Goal: Contribute content: Add original content to the website for others to see

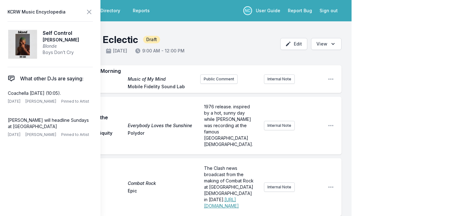
scroll to position [120, 0]
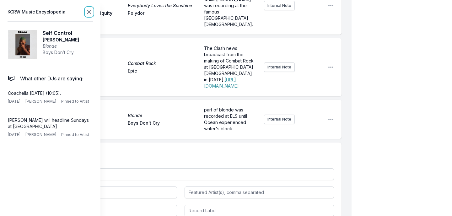
click at [88, 13] on icon at bounding box center [89, 12] width 4 height 4
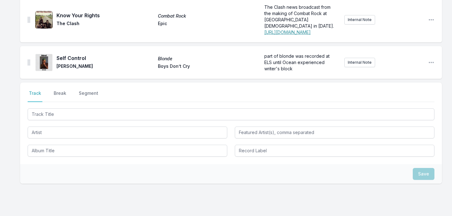
scroll to position [147, 0]
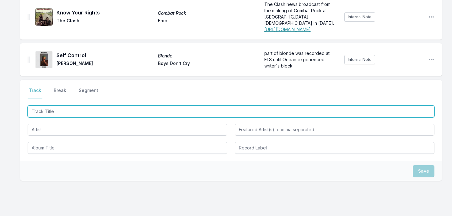
click at [68, 105] on input "Track Title" at bounding box center [231, 111] width 406 height 12
type input "Night Bird Flying"
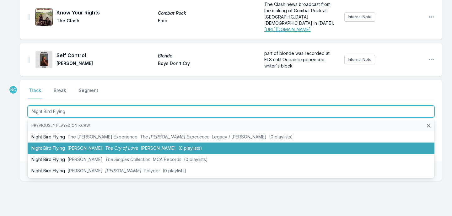
click at [49, 142] on li "Night Bird Flying [PERSON_NAME] The Cry of Love [PERSON_NAME] (0 playlists)" at bounding box center [231, 147] width 406 height 11
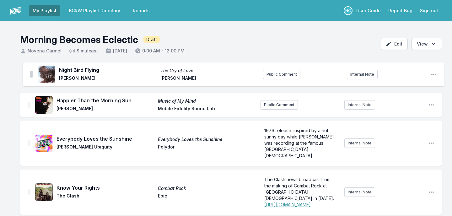
drag, startPoint x: 28, startPoint y: 57, endPoint x: 31, endPoint y: 70, distance: 13.4
click at [31, 70] on ul "Happier Than the Morning Sun Music of My Mind [PERSON_NAME] Mobile Fidelity Sou…" at bounding box center [230, 158] width 421 height 186
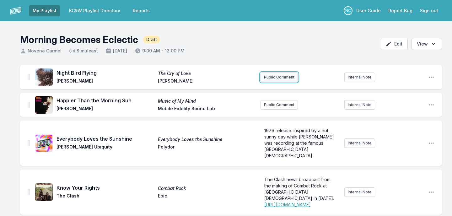
click at [268, 77] on button "Public Comment" at bounding box center [278, 76] width 37 height 9
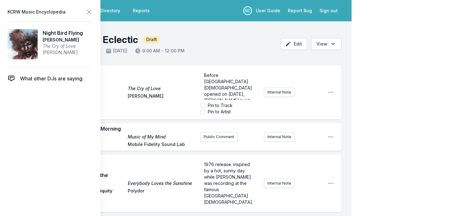
scroll to position [19, 0]
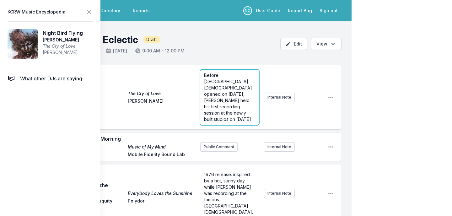
click at [221, 113] on form "Before [GEOGRAPHIC_DATA][DEMOGRAPHIC_DATA] opened on [DATE], [PERSON_NAME] held…" at bounding box center [229, 97] width 59 height 55
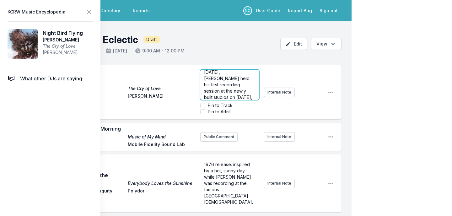
scroll to position [28, 0]
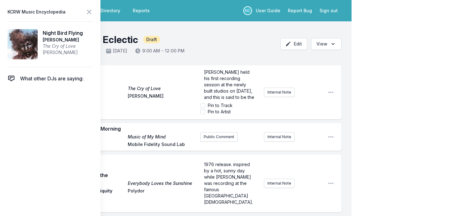
click at [216, 104] on label "Pin to Track" at bounding box center [220, 105] width 25 height 6
click at [205, 104] on input "Pin to Track" at bounding box center [202, 105] width 5 height 5
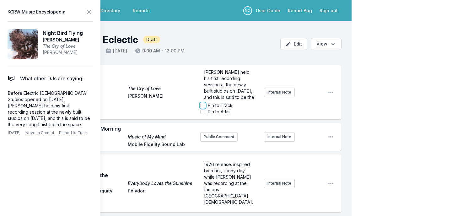
checkbox input "true"
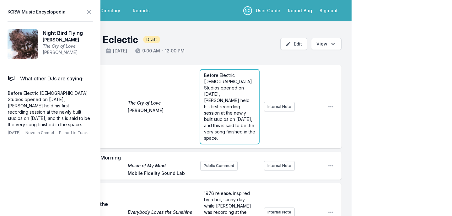
click at [231, 89] on span "Before Electric [DEMOGRAPHIC_DATA] Studios opened on [DATE], [PERSON_NAME] held…" at bounding box center [230, 106] width 52 height 68
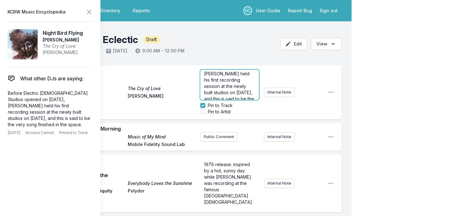
scroll to position [31, 0]
click at [244, 93] on span "Before Electric [DEMOGRAPHIC_DATA] Studios opened on [DATE], [PERSON_NAME] held…" at bounding box center [230, 75] width 52 height 68
drag, startPoint x: 250, startPoint y: 95, endPoint x: 224, endPoint y: 83, distance: 28.8
click at [224, 83] on p "Before Electric [DEMOGRAPHIC_DATA] Studios opened on [DATE], [PERSON_NAME] held…" at bounding box center [229, 75] width 51 height 69
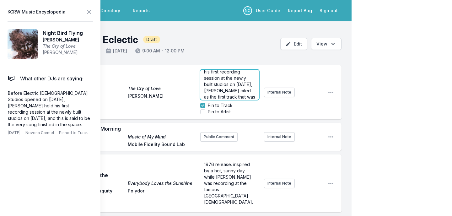
click at [223, 76] on span "Before [GEOGRAPHIC_DATA][DEMOGRAPHIC_DATA] opened on [DATE], [PERSON_NAME] held…" at bounding box center [230, 78] width 52 height 81
click at [246, 77] on span "Before [GEOGRAPHIC_DATA][DEMOGRAPHIC_DATA] opened on [DATE], [PERSON_NAME] held…" at bounding box center [229, 78] width 50 height 81
click at [214, 93] on span "Before [GEOGRAPHIC_DATA][DEMOGRAPHIC_DATA] opened on [DATE], [PERSON_NAME] held…" at bounding box center [230, 69] width 52 height 81
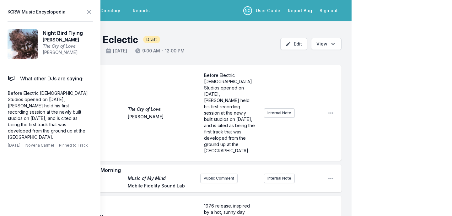
scroll to position [0, 0]
click at [87, 10] on icon at bounding box center [89, 12] width 4 height 4
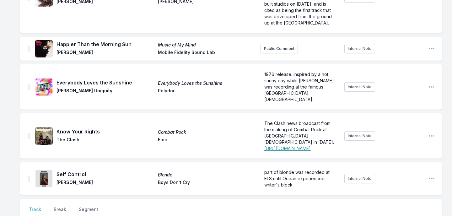
scroll to position [234, 0]
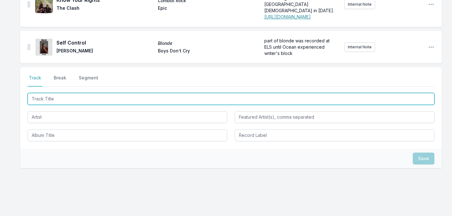
click at [70, 93] on input "Track Title" at bounding box center [231, 99] width 406 height 12
type input "Fame"
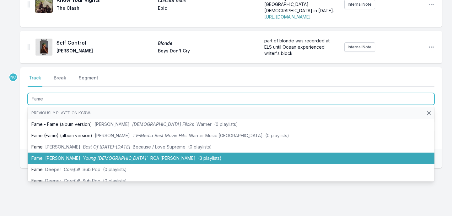
click at [77, 152] on li "Fame [PERSON_NAME] [PERSON_NAME] [DEMOGRAPHIC_DATA]` RCA [PERSON_NAME] (3 playl…" at bounding box center [231, 157] width 406 height 11
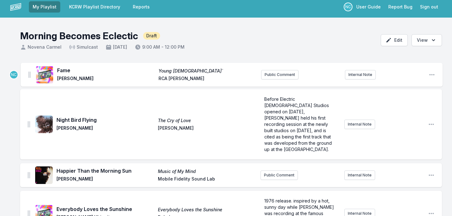
scroll to position [0, 0]
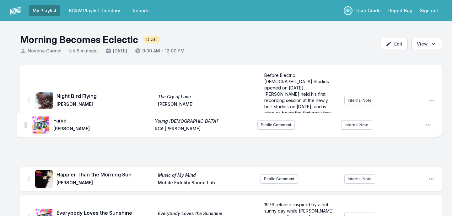
drag, startPoint x: 29, startPoint y: 115, endPoint x: 26, endPoint y: 118, distance: 4.2
click at [26, 118] on ul "Night Bird Flying The Cry of Love [PERSON_NAME] [PERSON_NAME] Before Electric […" at bounding box center [230, 195] width 421 height 260
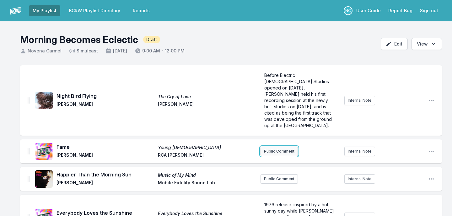
click at [279, 146] on button "Public Comment" at bounding box center [278, 150] width 37 height 9
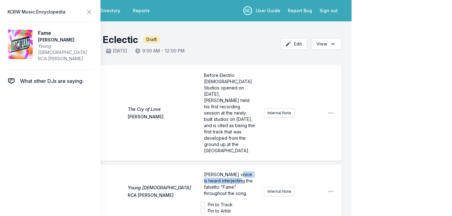
drag, startPoint x: 234, startPoint y: 168, endPoint x: 236, endPoint y: 161, distance: 7.6
click at [236, 172] on span "[PERSON_NAME] voice is heard interjecting the falsetto "Fame" throughout the so…" at bounding box center [229, 184] width 50 height 24
click at [242, 172] on span "[PERSON_NAME] voice is heard interjecting the falsetto "Fame" throughout the so…" at bounding box center [229, 184] width 50 height 24
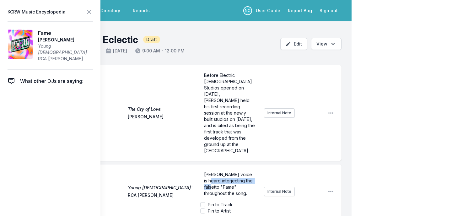
drag, startPoint x: 252, startPoint y: 169, endPoint x: 201, endPoint y: 168, distance: 51.4
click at [201, 169] on div "[PERSON_NAME] voice is heard interjecting the falsetto "Fame" throughout the so…" at bounding box center [229, 184] width 59 height 30
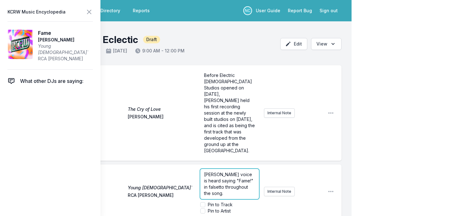
click at [216, 172] on span "[PERSON_NAME] voice is heard saying "Fame!" in falsetto throughout the song." at bounding box center [229, 184] width 50 height 24
click at [204, 172] on span "[PERSON_NAME] voice is heard saying "Fame!" in falsetto throughout the song." at bounding box center [229, 184] width 50 height 24
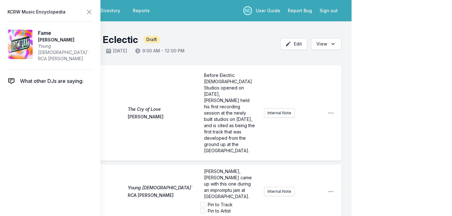
click at [217, 201] on label "Pin to Track" at bounding box center [220, 204] width 25 height 6
click at [205, 202] on input "Pin to Track" at bounding box center [202, 204] width 5 height 5
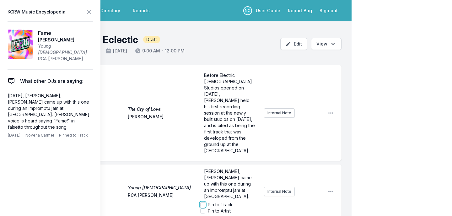
checkbox input "true"
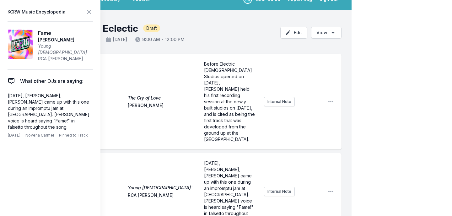
scroll to position [14, 0]
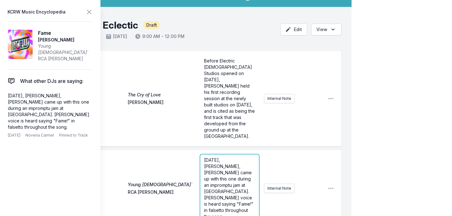
click at [227, 165] on span "[DATE], [PERSON_NAME], [PERSON_NAME] came up with this one during an impromptu …" at bounding box center [229, 188] width 50 height 62
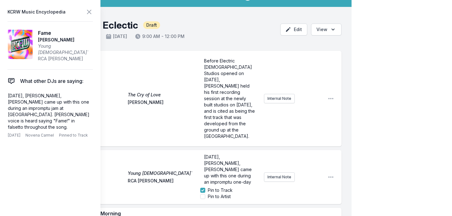
scroll to position [0, 0]
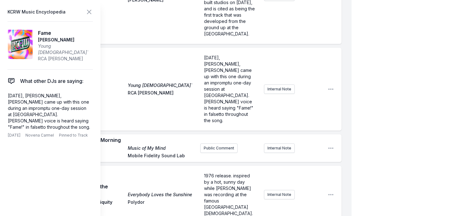
scroll to position [130, 0]
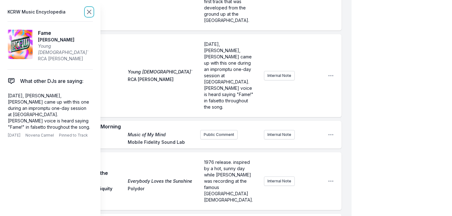
click at [89, 12] on icon at bounding box center [89, 12] width 4 height 4
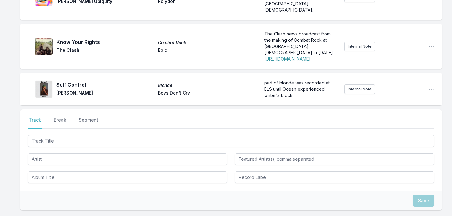
scroll to position [295, 0]
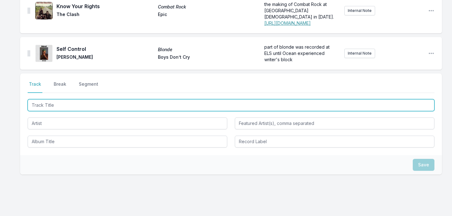
click at [143, 99] on input "Track Title" at bounding box center [231, 105] width 406 height 12
type input "Elegie"
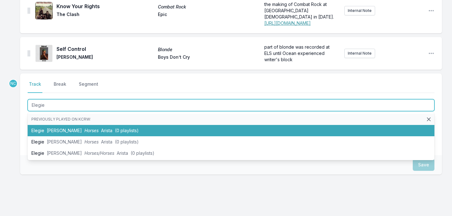
click at [130, 125] on li "[PERSON_NAME] Horses Arista (0 playlists)" at bounding box center [231, 130] width 406 height 11
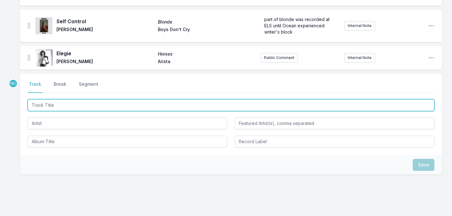
scroll to position [287, 0]
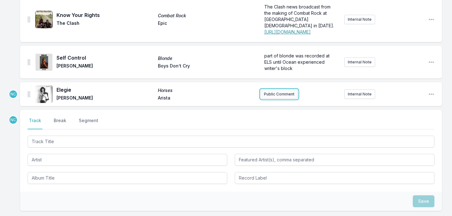
click at [271, 89] on button "Public Comment" at bounding box center [278, 93] width 37 height 9
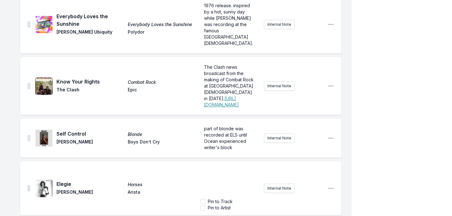
scroll to position [310, 0]
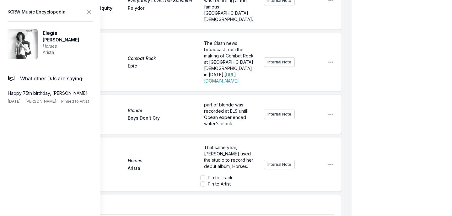
click at [235, 145] on span "That same year, [PERSON_NAME] used the studio to record her debut album, Horses." at bounding box center [229, 157] width 50 height 24
click at [251, 144] on p "That same year (1975), [PERSON_NAME] used the studio to record her debut album,…" at bounding box center [229, 156] width 51 height 25
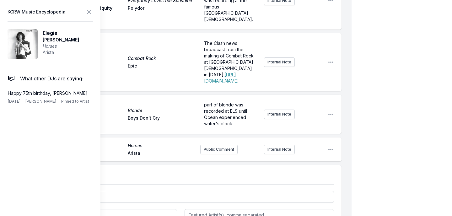
scroll to position [314, 0]
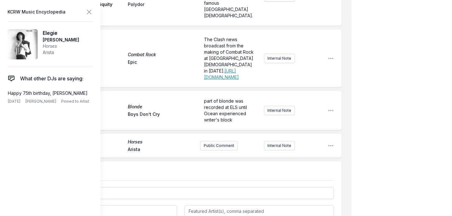
click at [406, 94] on div "My Playlist KCRW Playlist Directory Reports NC User Guide Report Bug Sign out M…" at bounding box center [226, 4] width 452 height 637
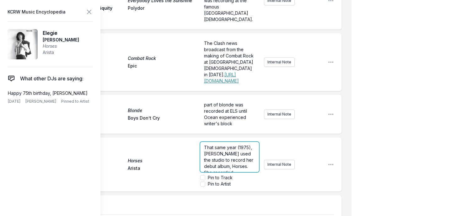
click at [250, 144] on p "That same year (1975), [PERSON_NAME] used the studio to record her debut album,…" at bounding box center [229, 172] width 51 height 56
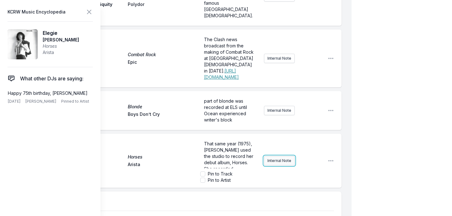
click at [273, 156] on button "Internal Note" at bounding box center [279, 160] width 31 height 9
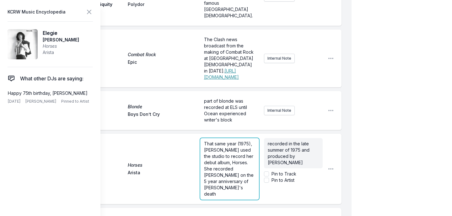
scroll to position [310, 0]
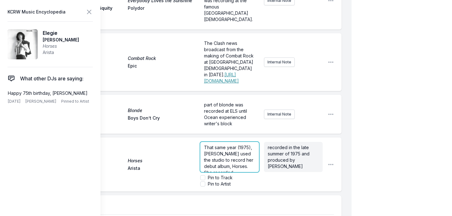
click at [246, 145] on span "That same year (1975), [PERSON_NAME] used the studio to record her debut album,…" at bounding box center [229, 173] width 51 height 56
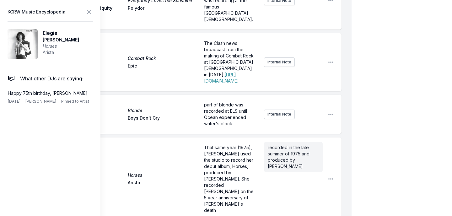
scroll to position [320, 0]
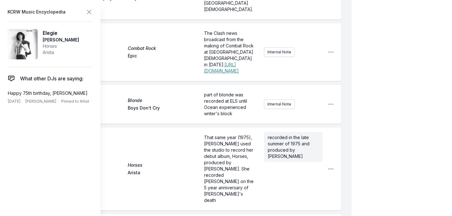
click at [383, 64] on div "My Playlist KCRW Playlist Directory Reports NC User Guide Report Bug Sign out M…" at bounding box center [226, 27] width 452 height 695
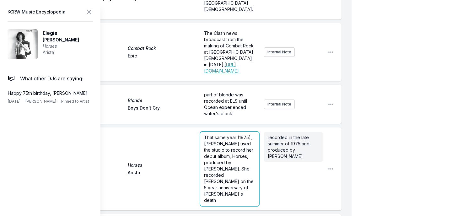
scroll to position [310, 0]
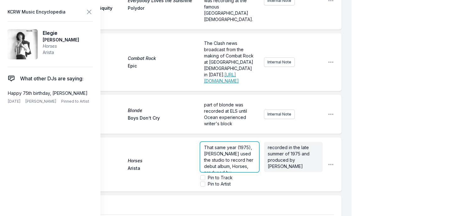
click at [210, 145] on span "That same year (1975), [PERSON_NAME] used the studio to record her debut album,…" at bounding box center [229, 179] width 51 height 68
click at [234, 122] on span "That same year (1975), [PERSON_NAME] used the studio to record her debut album,…" at bounding box center [229, 153] width 51 height 68
click at [237, 135] on p "That same year (1975), [PERSON_NAME] used the studio to record her debut album,…" at bounding box center [229, 147] width 51 height 69
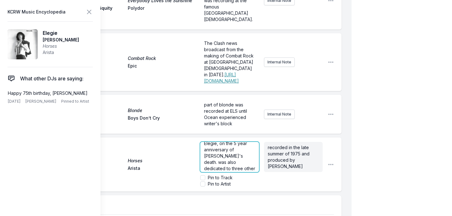
scroll to position [43, 0]
click at [236, 123] on span "That same year (1975), [PERSON_NAME] used the studio to record her debut album,…" at bounding box center [230, 157] width 52 height 112
drag, startPoint x: 245, startPoint y: 128, endPoint x: 227, endPoint y: 126, distance: 18.3
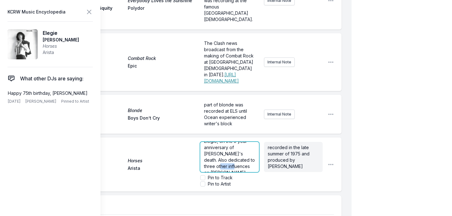
click at [227, 126] on span "That same year (1975), [PERSON_NAME] used the studio to record her debut album,…" at bounding box center [230, 147] width 52 height 106
click at [241, 127] on span "That same year (1975), [PERSON_NAME] used the studio to record her debut album,…" at bounding box center [230, 143] width 52 height 99
click at [248, 129] on span "That same year (1975), [PERSON_NAME] used the studio to record her debut album,…" at bounding box center [230, 143] width 52 height 99
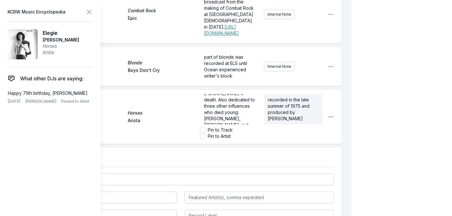
scroll to position [0, 0]
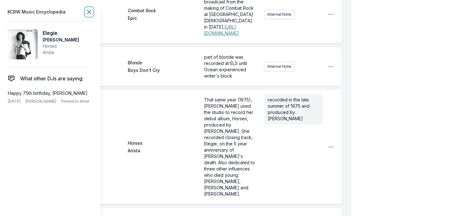
click at [90, 12] on icon at bounding box center [89, 12] width 8 height 8
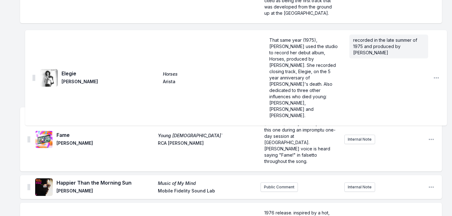
scroll to position [136, 0]
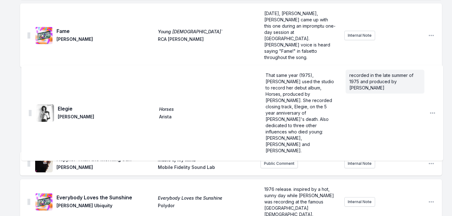
drag, startPoint x: 29, startPoint y: 98, endPoint x: 28, endPoint y: 92, distance: 6.9
click at [28, 92] on ul "Night Bird Flying The Cry of Love [PERSON_NAME] [PERSON_NAME] Before Electric […" at bounding box center [230, 119] width 421 height 380
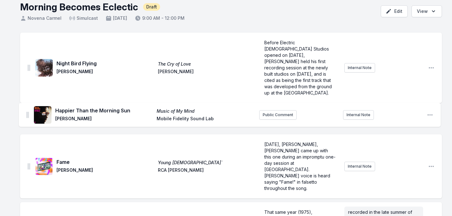
scroll to position [0, 0]
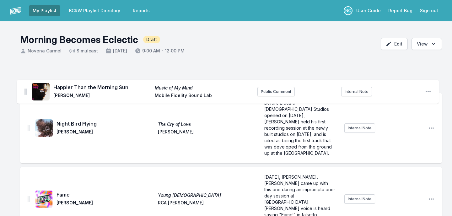
drag, startPoint x: 28, startPoint y: 151, endPoint x: 25, endPoint y: 88, distance: 62.5
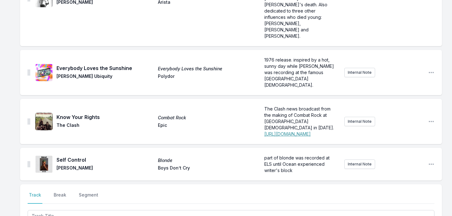
scroll to position [315, 0]
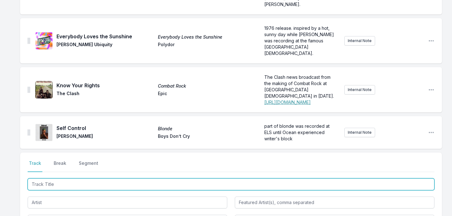
click at [94, 178] on input "Track Title" at bounding box center [231, 184] width 406 height 12
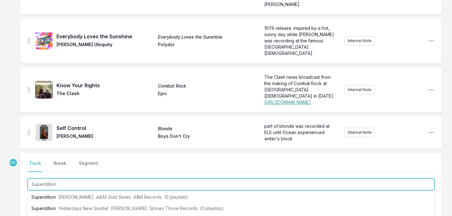
scroll to position [47, 0]
type input "Superstition"
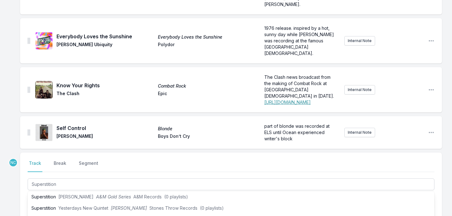
click at [8, 163] on div "Happier Than the Morning Sun Music of My Mind [PERSON_NAME] Mobile Fidelity Sou…" at bounding box center [226, 32] width 452 height 564
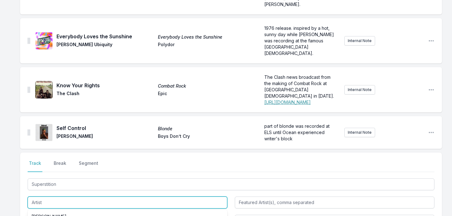
click at [55, 196] on input "Artist" at bounding box center [127, 202] width 199 height 12
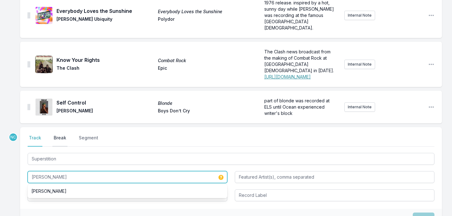
scroll to position [348, 0]
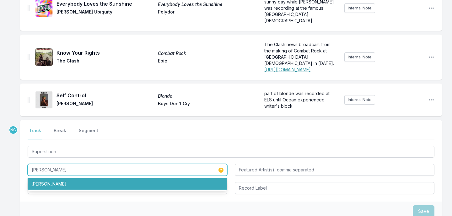
click at [59, 178] on li "[PERSON_NAME]" at bounding box center [127, 183] width 199 height 11
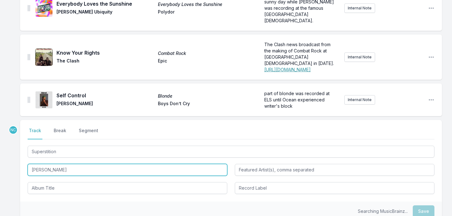
type input "[PERSON_NAME]"
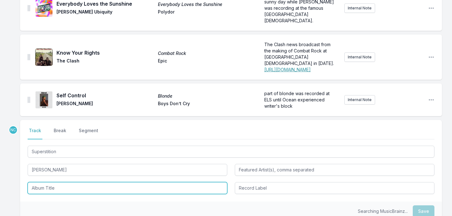
click at [60, 182] on input "Album Title" at bounding box center [127, 188] width 199 height 12
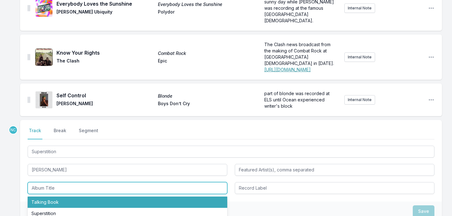
click at [59, 196] on li "Talking Book" at bounding box center [127, 201] width 199 height 11
type input "Talking Book"
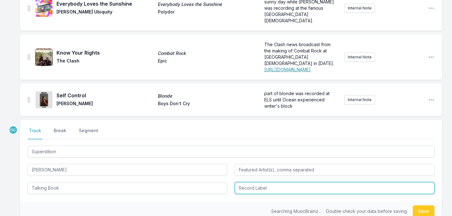
click at [264, 182] on input "Record Label" at bounding box center [334, 188] width 199 height 12
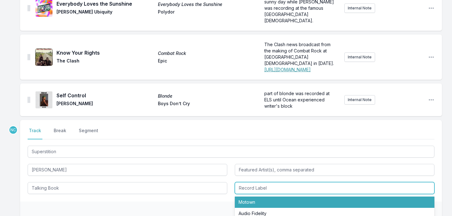
click at [269, 196] on li "Motown" at bounding box center [334, 201] width 199 height 11
type input "Motown"
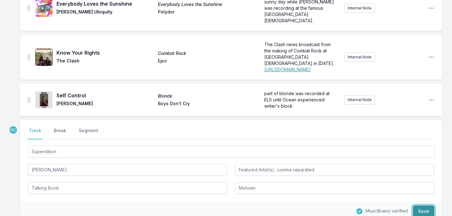
click at [418, 205] on button "Save" at bounding box center [423, 211] width 22 height 12
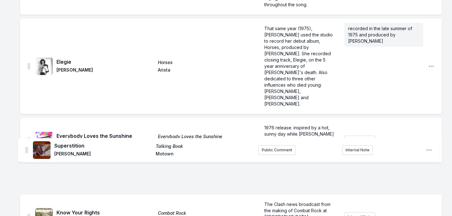
scroll to position [218, 0]
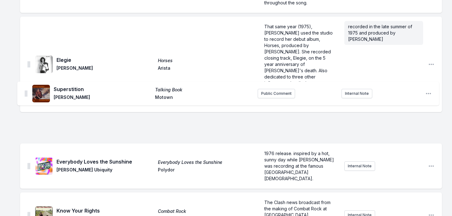
drag, startPoint x: 28, startPoint y: 65, endPoint x: 25, endPoint y: 89, distance: 24.6
click at [25, 89] on ul "Happier Than the Morning Sun Music of My Mind [PERSON_NAME] Mobile Fidelity Sou…" at bounding box center [230, 60] width 421 height 426
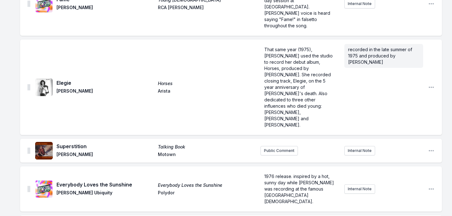
scroll to position [204, 0]
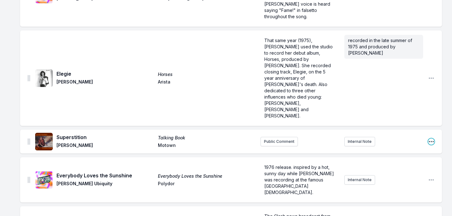
click at [431, 138] on icon "Open playlist item options" at bounding box center [431, 141] width 6 height 6
click at [409, 160] on button "Delete Entry" at bounding box center [399, 165] width 70 height 11
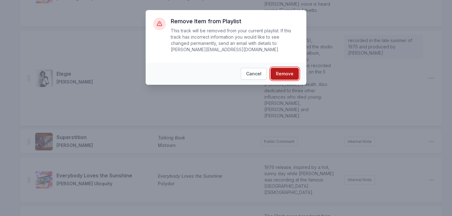
click at [292, 75] on button "Remove" at bounding box center [284, 74] width 28 height 12
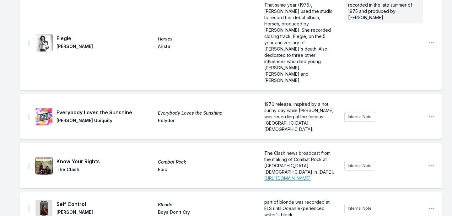
scroll to position [244, 0]
